Goal: Check status

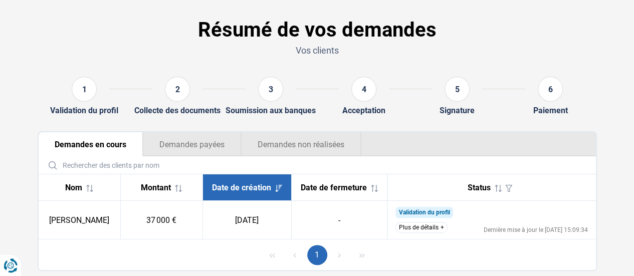
scroll to position [63, 0]
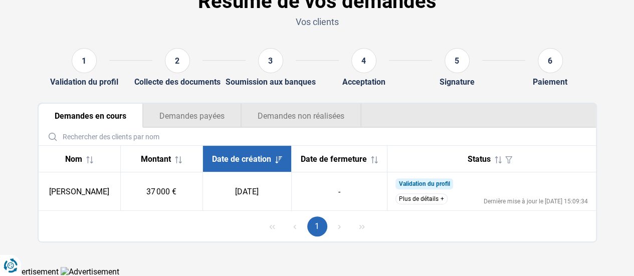
click at [429, 198] on button "Plus de détails" at bounding box center [422, 199] width 52 height 11
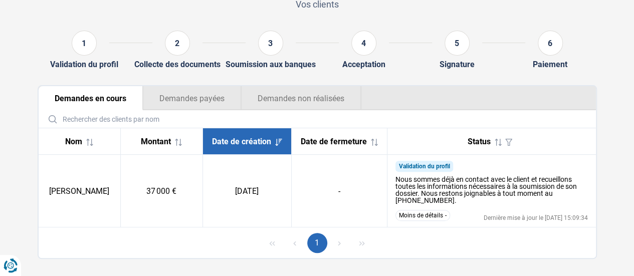
scroll to position [97, 0]
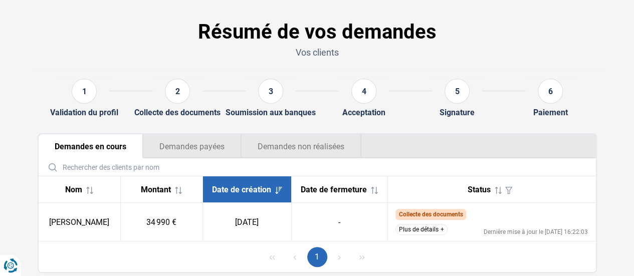
scroll to position [63, 0]
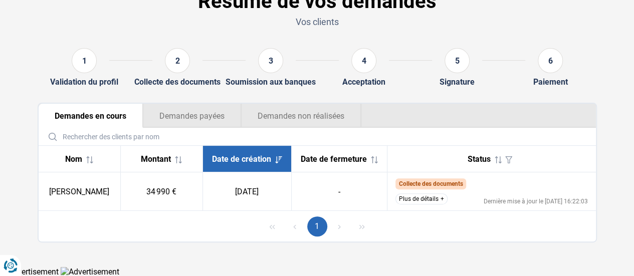
click at [433, 195] on button "Plus de détails" at bounding box center [422, 199] width 52 height 11
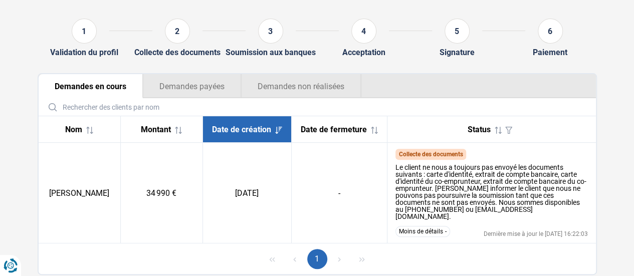
scroll to position [113, 0]
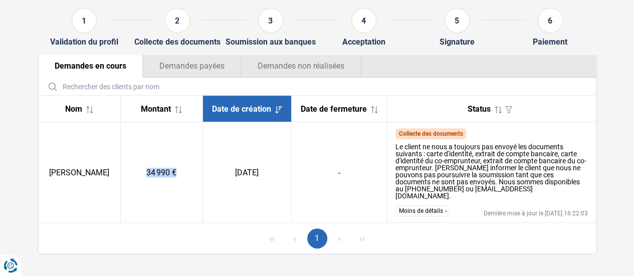
drag, startPoint x: 146, startPoint y: 162, endPoint x: 196, endPoint y: 166, distance: 49.8
click at [194, 165] on td "34 990 €" at bounding box center [161, 172] width 82 height 101
click at [228, 173] on td "[DATE]" at bounding box center [247, 172] width 89 height 101
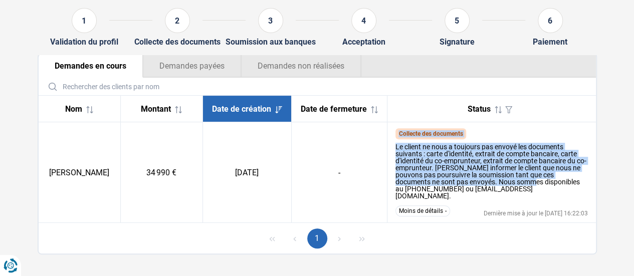
drag, startPoint x: 389, startPoint y: 138, endPoint x: 510, endPoint y: 189, distance: 131.1
click at [507, 184] on td "Collecte des documents Le client ne nous a toujours pas envoyé les documents su…" at bounding box center [492, 172] width 209 height 101
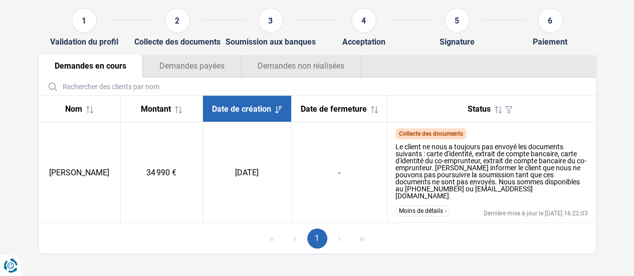
click at [511, 190] on div "Le client ne nous a toujours pas envoyé les documents suivants : carte d'identi…" at bounding box center [492, 171] width 193 height 56
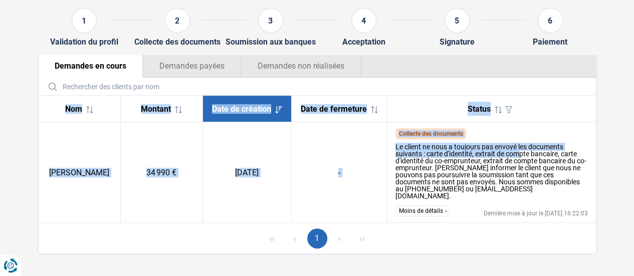
click at [612, 160] on section "Résumé de vos demandes Vos clients 1 Validation du profil 2 Collecte des docume…" at bounding box center [317, 98] width 634 height 362
click at [508, 159] on div "Le client ne nous a toujours pas envoyé les documents suivants : carte d'identi…" at bounding box center [492, 171] width 193 height 56
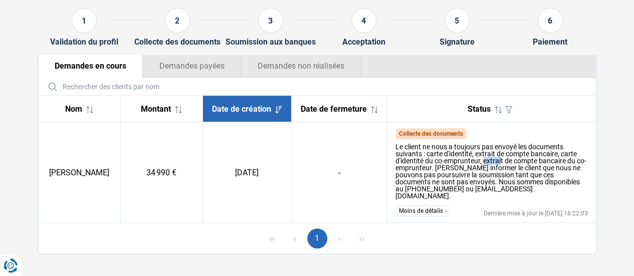
click at [501, 163] on div "Le client ne nous a toujours pas envoyé les documents suivants : carte d'identi…" at bounding box center [492, 171] width 193 height 56
